Goal: Transaction & Acquisition: Download file/media

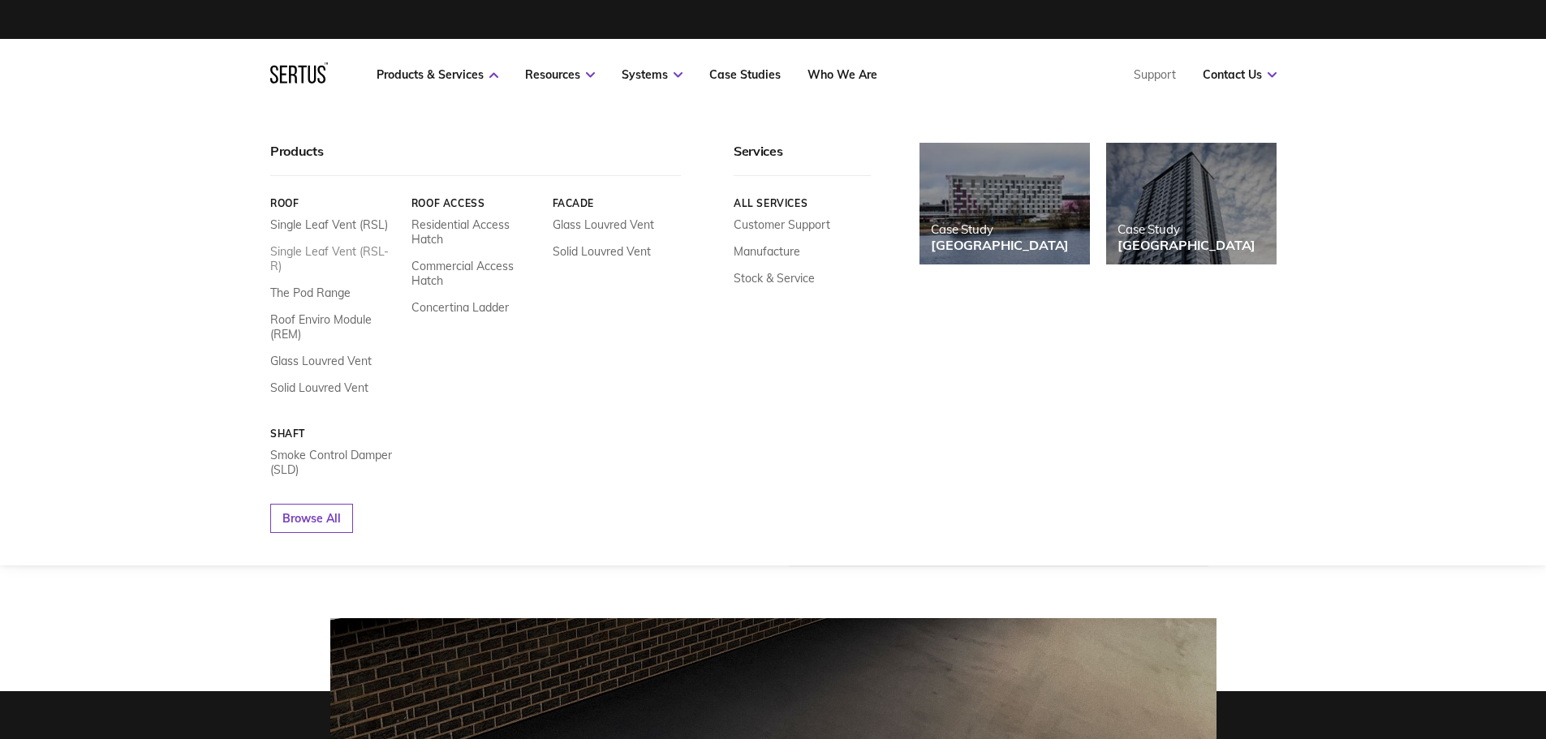
click at [315, 252] on link "Single Leaf Vent (RSL-R)" at bounding box center [334, 258] width 129 height 29
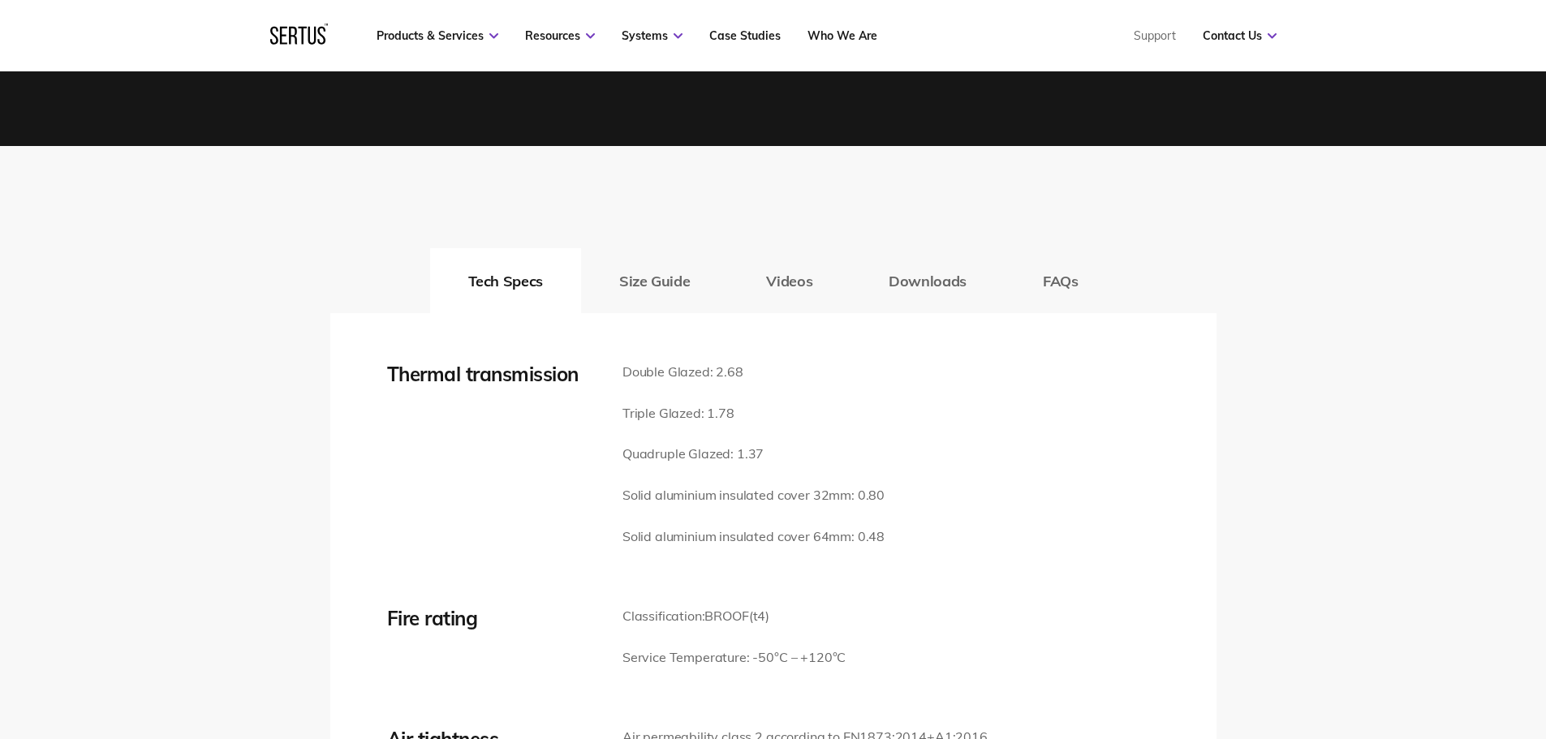
scroll to position [2191, 0]
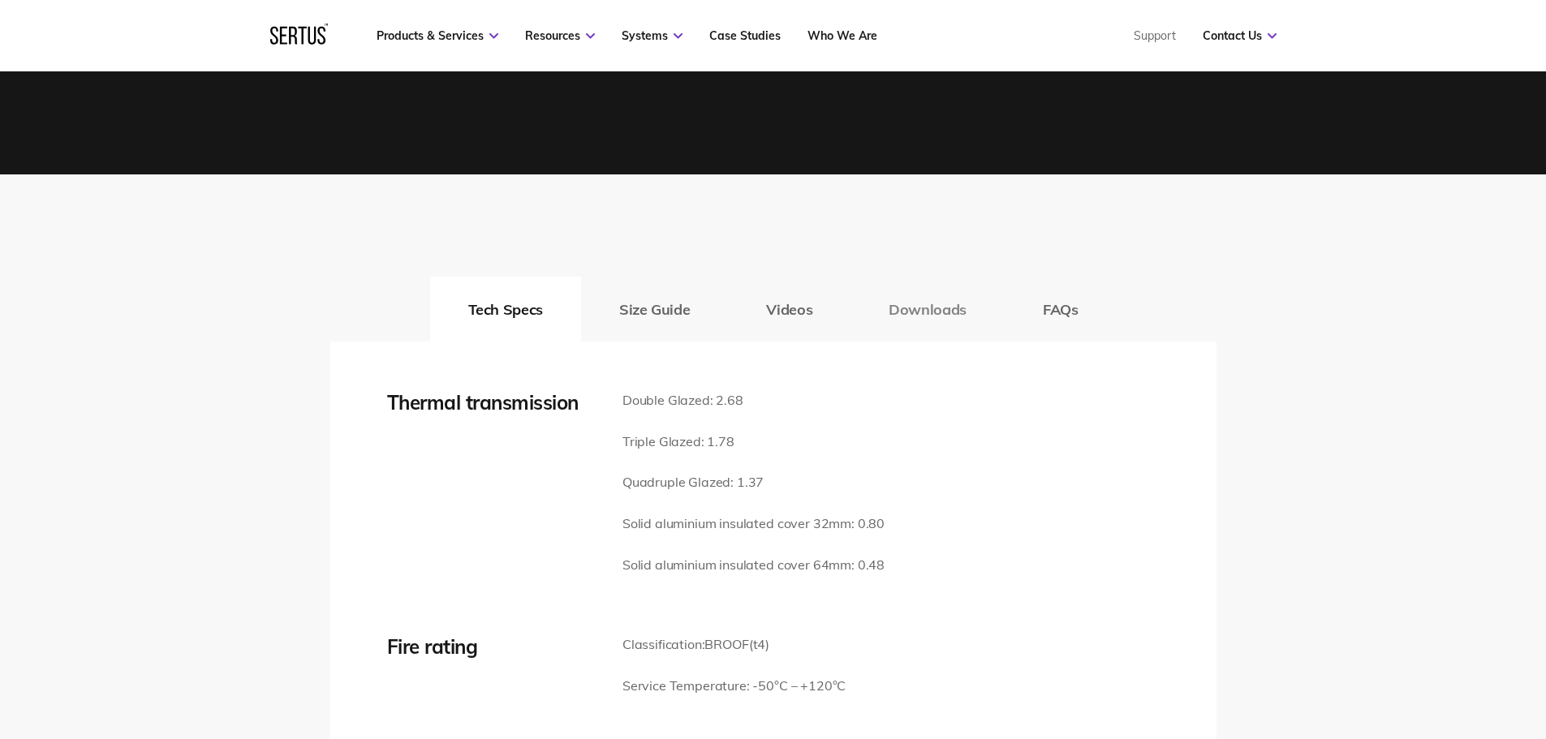
click at [906, 311] on button "Downloads" at bounding box center [927, 309] width 154 height 65
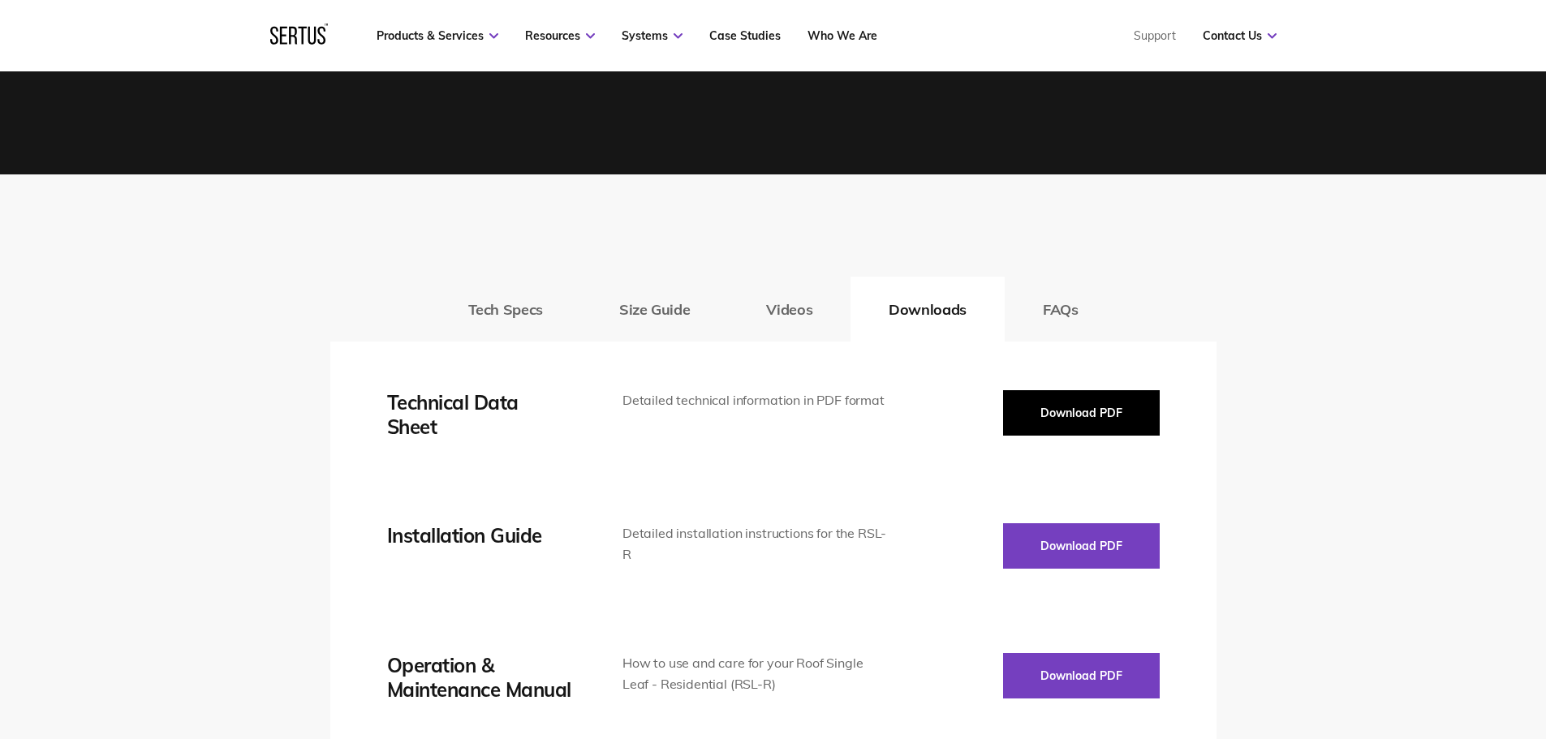
click at [1071, 405] on button "Download PDF" at bounding box center [1081, 412] width 157 height 45
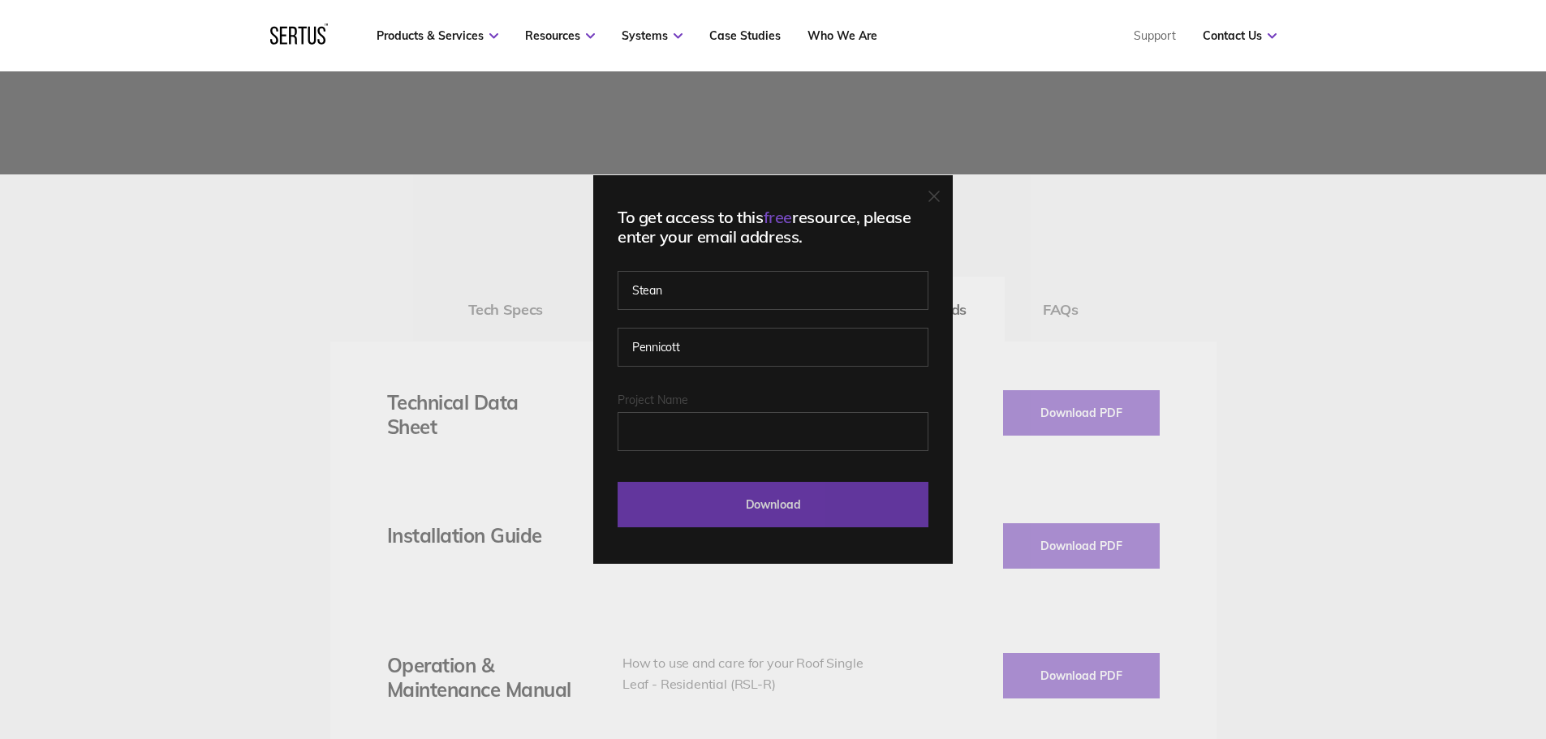
click at [744, 505] on input "Download" at bounding box center [772, 504] width 311 height 45
